Goal: Information Seeking & Learning: Learn about a topic

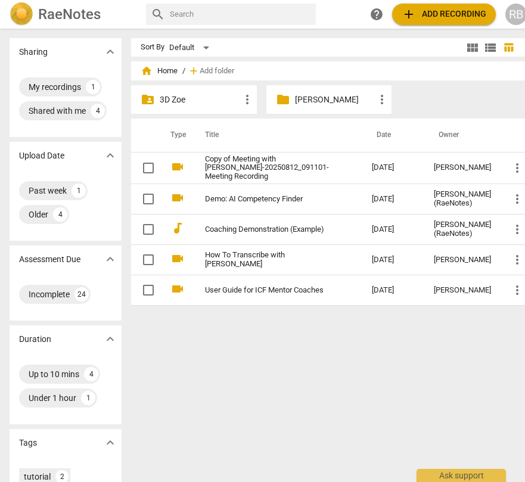
click at [310, 98] on p "[PERSON_NAME]" at bounding box center [335, 100] width 80 height 13
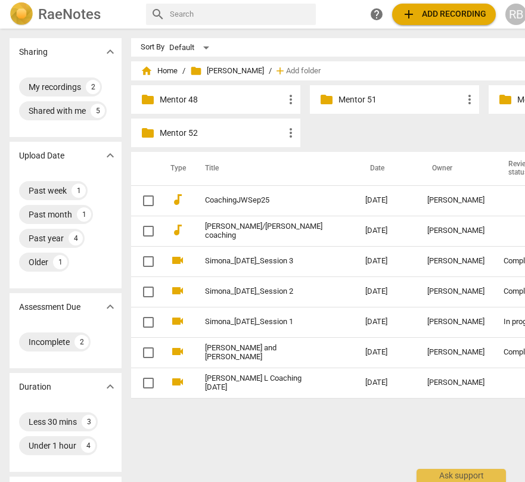
click at [176, 135] on p "Mentor 52" at bounding box center [222, 133] width 124 height 13
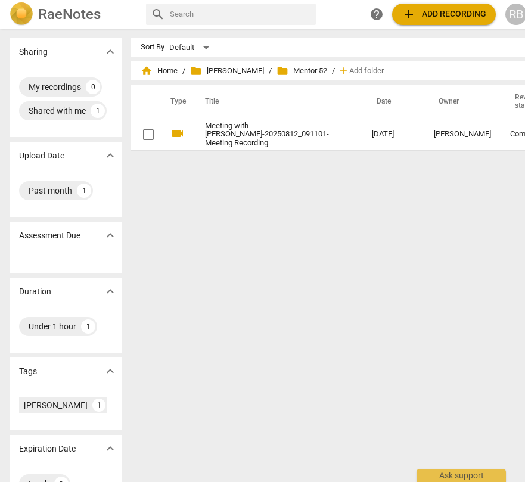
click at [224, 70] on span "folder Mentor [PERSON_NAME]" at bounding box center [227, 71] width 74 height 12
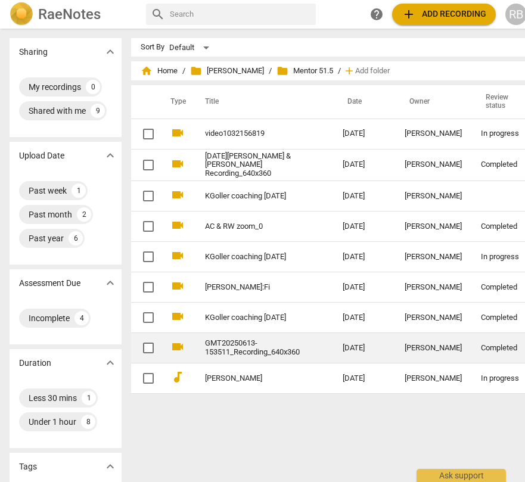
click at [256, 349] on link "GMT20250613-153511_Recording_640x360" at bounding box center [252, 348] width 95 height 18
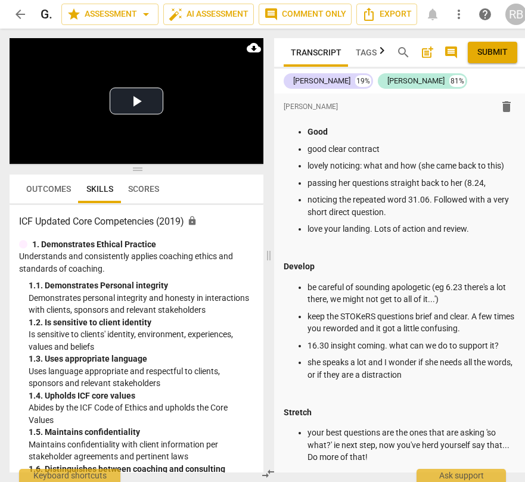
click at [497, 52] on span "Submit" at bounding box center [493, 52] width 30 height 12
click at [20, 13] on span "arrow_back" at bounding box center [20, 14] width 14 height 14
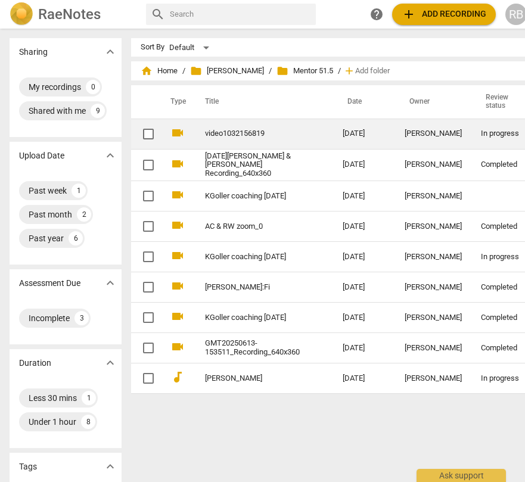
click at [273, 140] on td "video1032156819" at bounding box center [262, 134] width 142 height 30
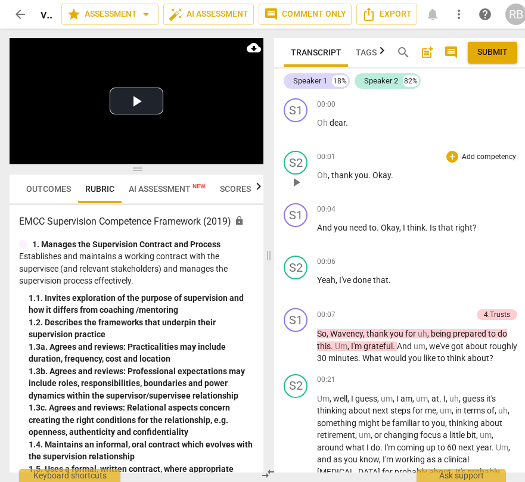
scroll to position [0, 11]
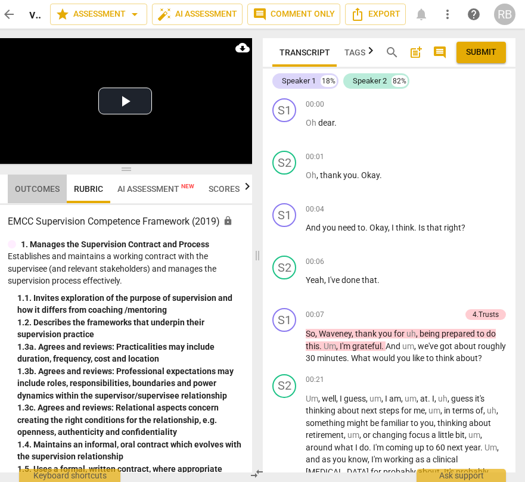
click at [41, 190] on span "Outcomes" at bounding box center [37, 189] width 45 height 10
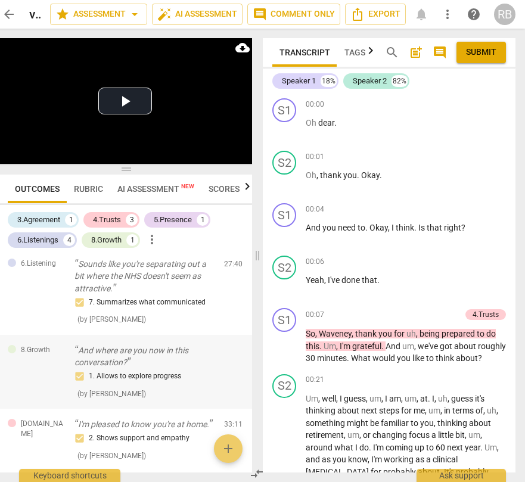
scroll to position [552, 0]
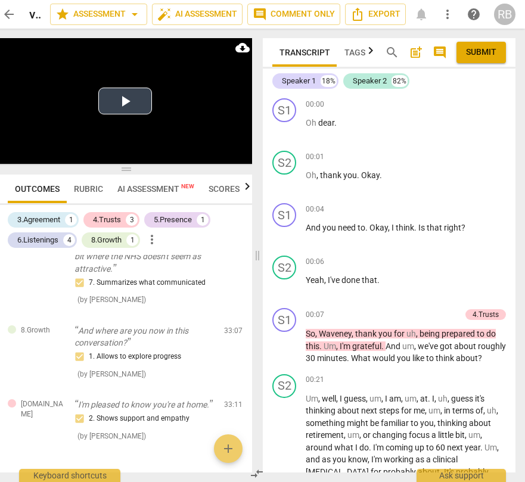
click at [129, 100] on button "Play Video" at bounding box center [125, 101] width 54 height 27
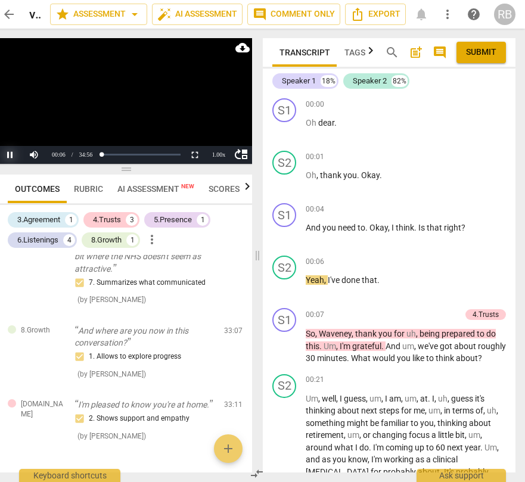
drag, startPoint x: 10, startPoint y: 153, endPoint x: 156, endPoint y: 67, distance: 169.4
click at [11, 153] on button "Pause" at bounding box center [10, 155] width 24 height 18
